Goal: Transaction & Acquisition: Subscribe to service/newsletter

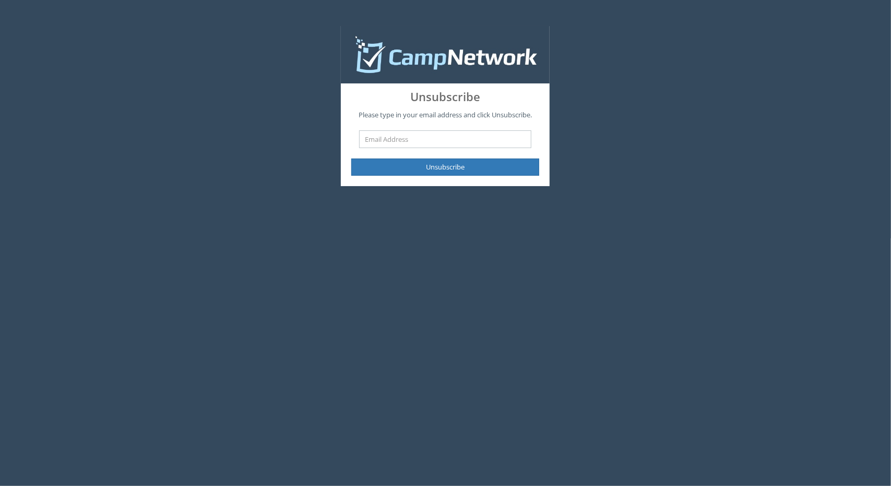
click at [417, 139] on input "text" at bounding box center [445, 139] width 172 height 18
click at [461, 144] on input "text" at bounding box center [445, 139] width 172 height 18
type input "[EMAIL_ADDRESS][DOMAIN_NAME]"
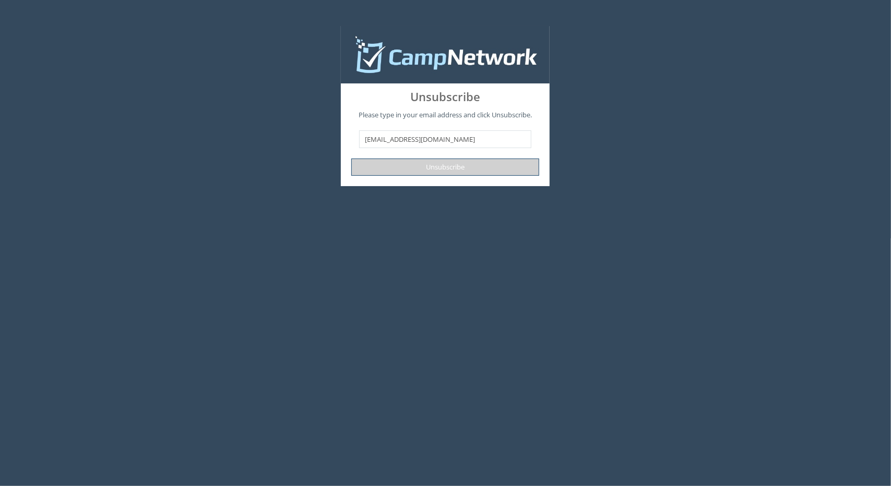
click at [454, 168] on button "Unsubscribe" at bounding box center [445, 167] width 188 height 17
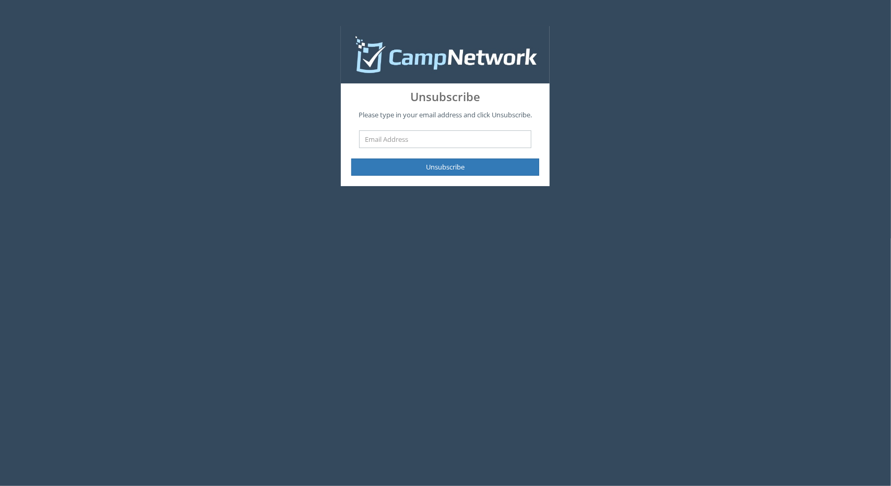
click at [465, 140] on input "text" at bounding box center [445, 139] width 172 height 18
type input "cristina.patwa@gmail.com"
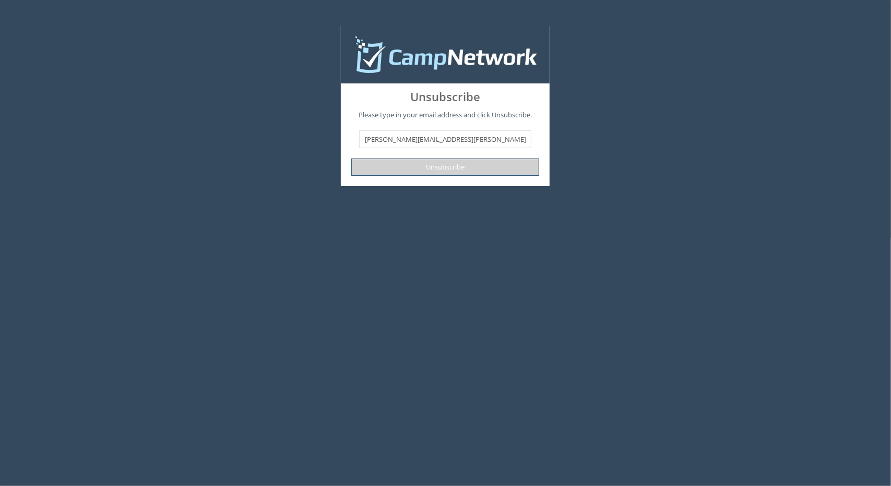
click at [460, 163] on button "Unsubscribe" at bounding box center [445, 167] width 188 height 17
